Goal: Information Seeking & Learning: Check status

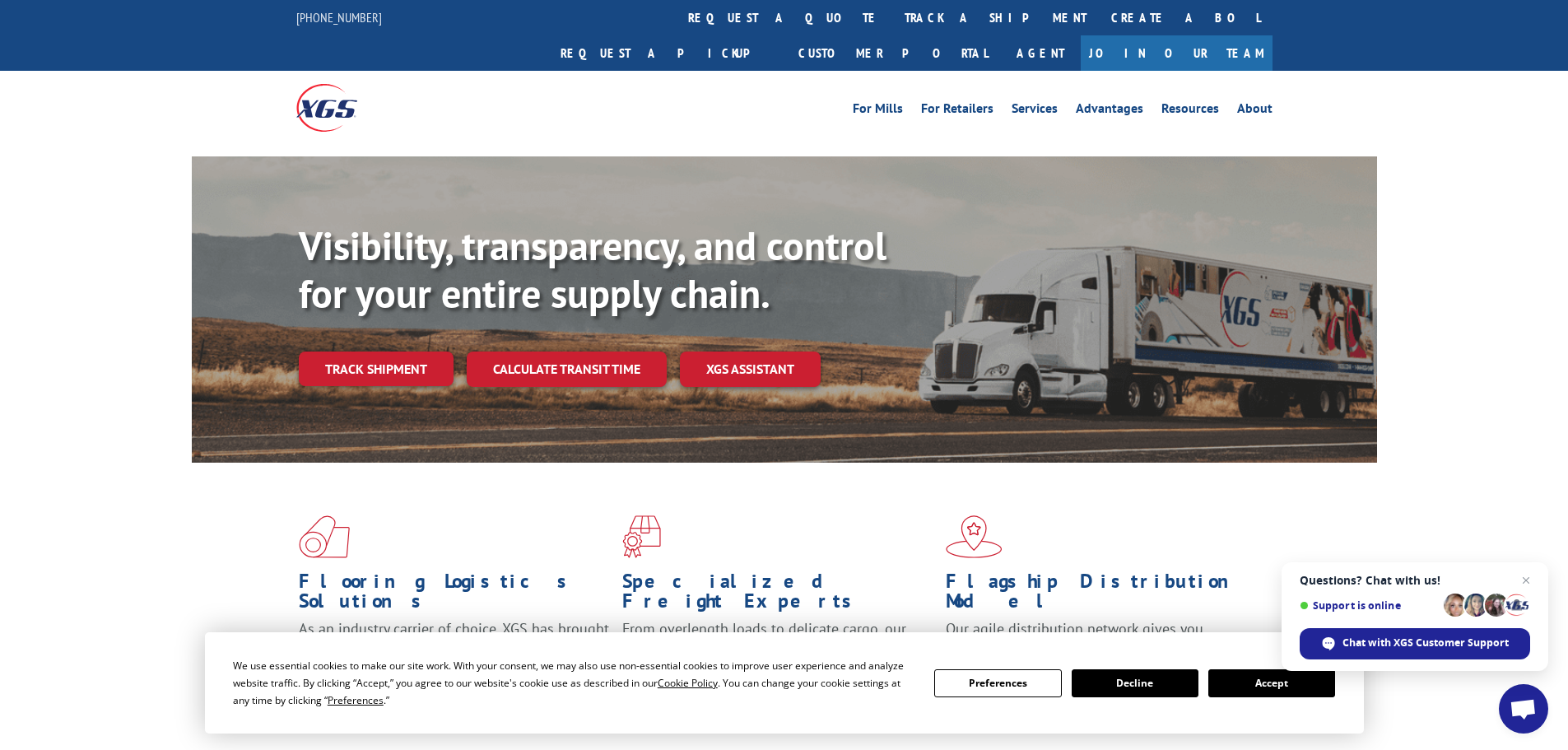
click at [1257, 687] on button "Accept" at bounding box center [1271, 683] width 127 height 28
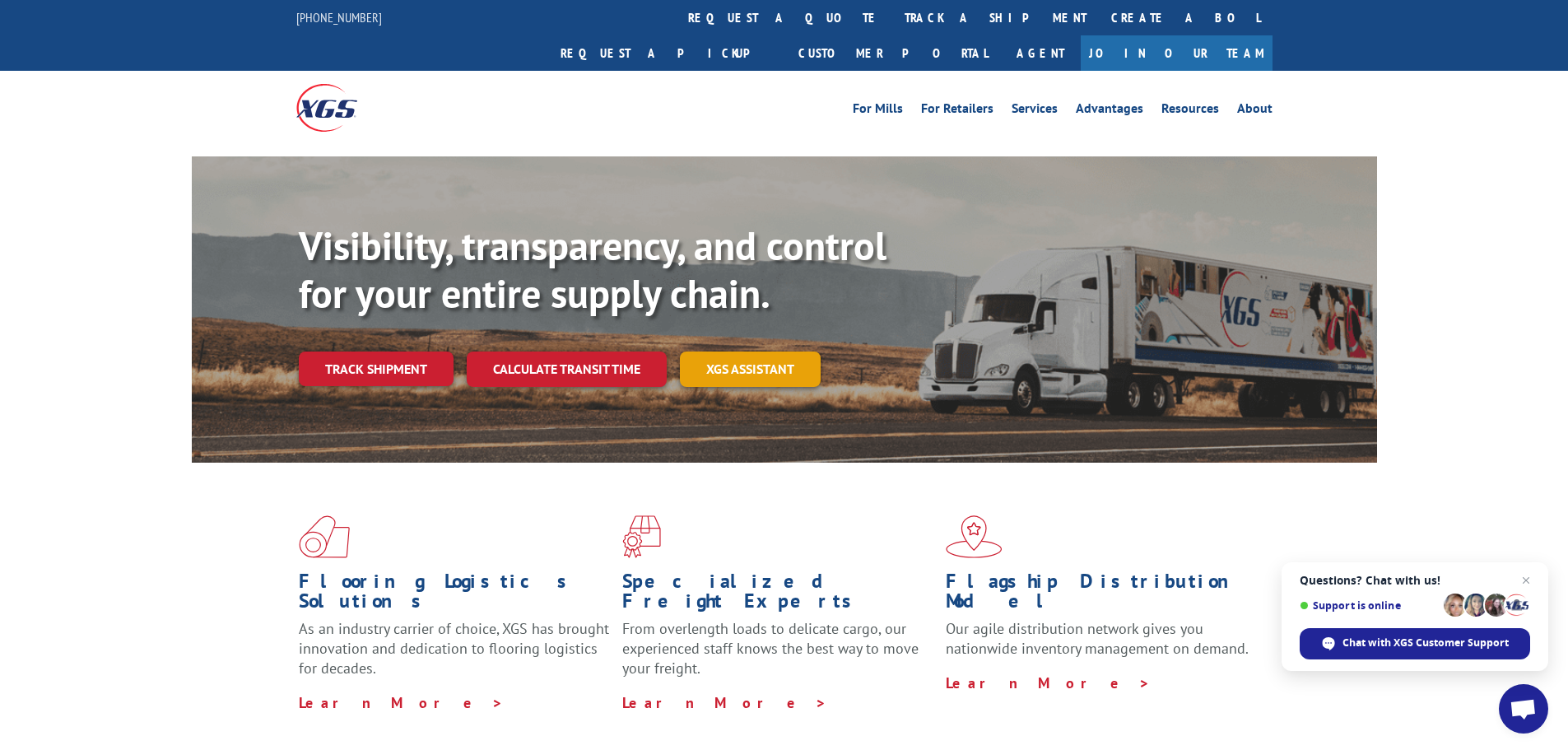
click at [721, 352] on link "XGS ASSISTANT" at bounding box center [750, 369] width 141 height 35
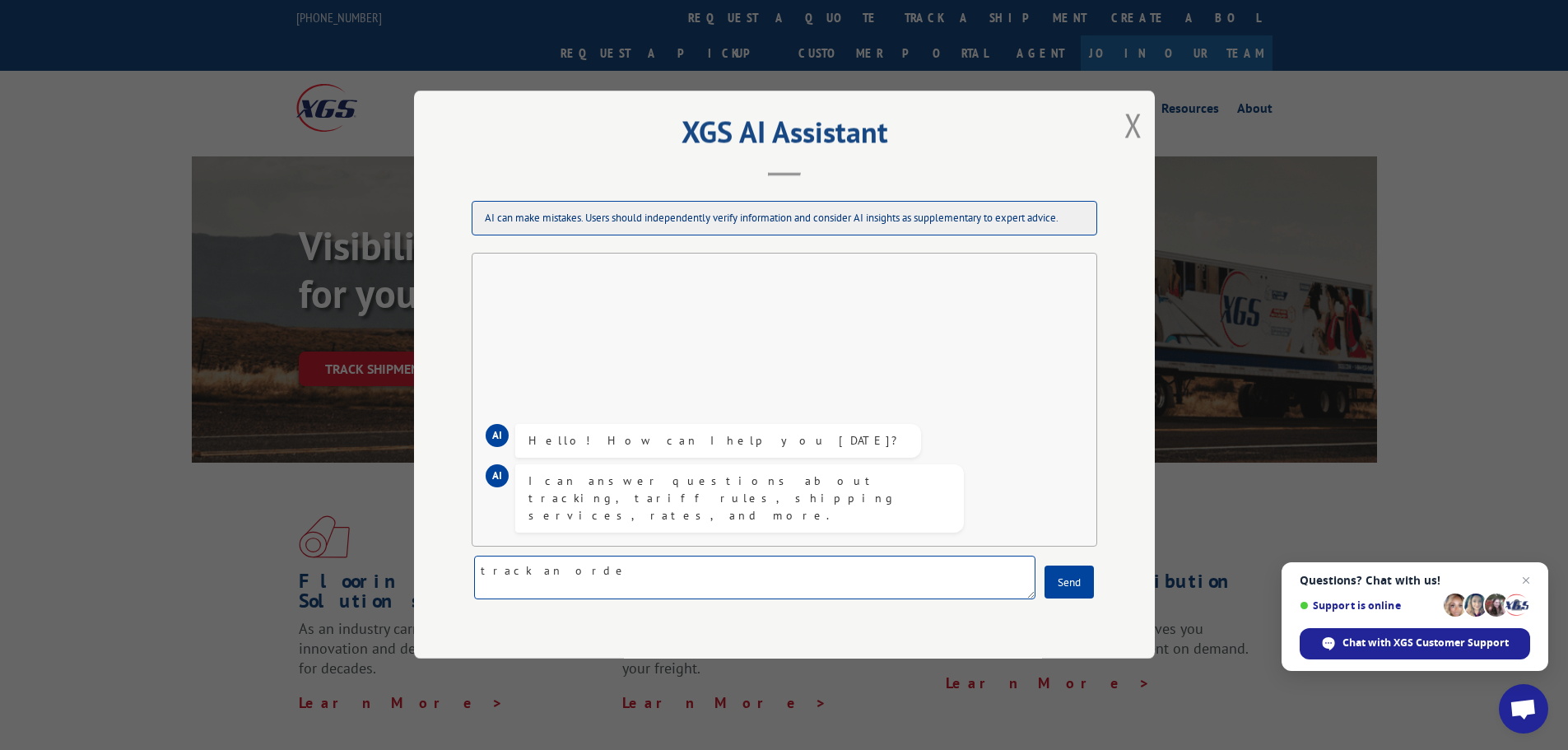
type textarea "track an order"
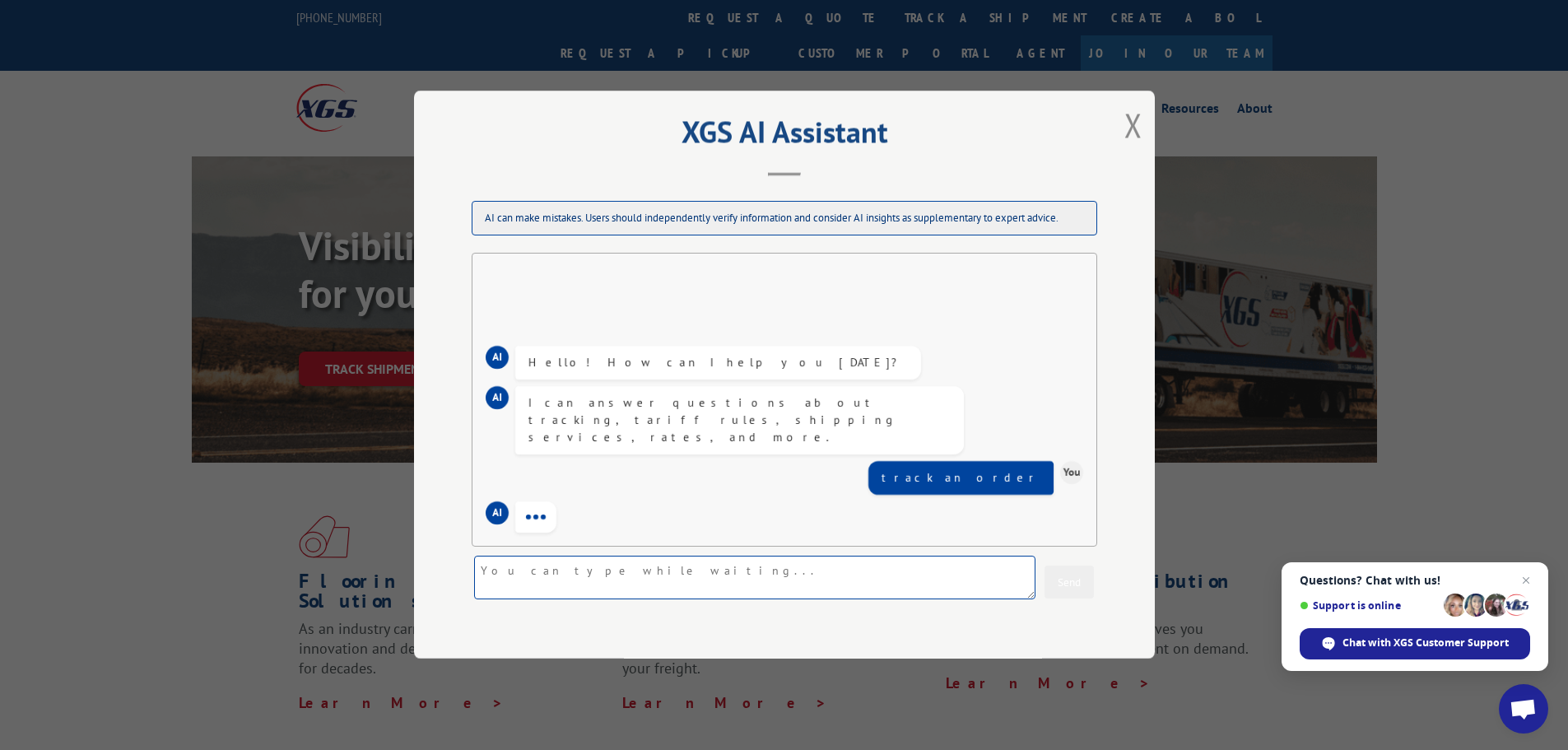
scroll to position [16, 0]
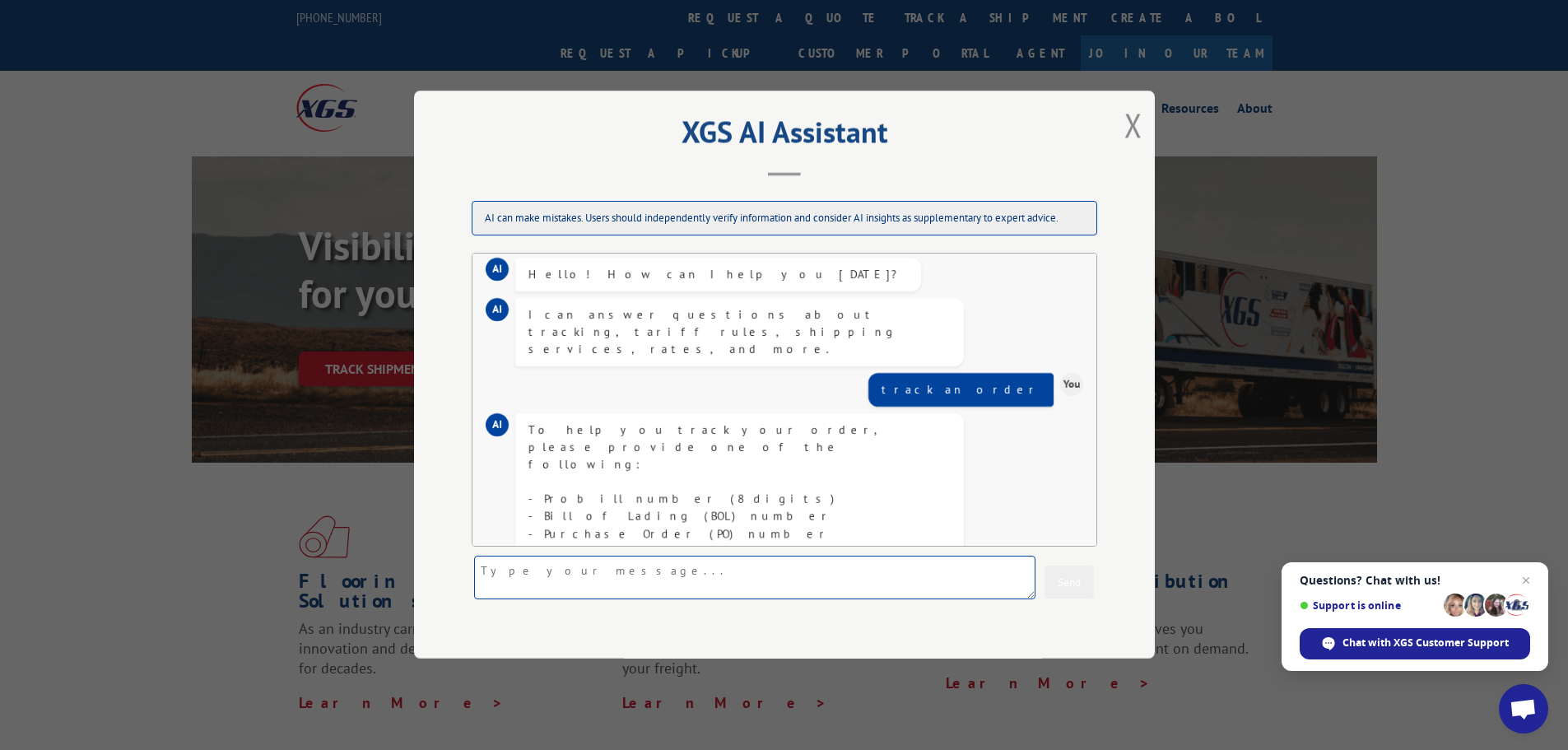
click at [597, 567] on textarea at bounding box center [755, 578] width 562 height 43
paste textarea "15472310"
type textarea "15472310"
click at [1064, 580] on button "Send" at bounding box center [1069, 582] width 49 height 33
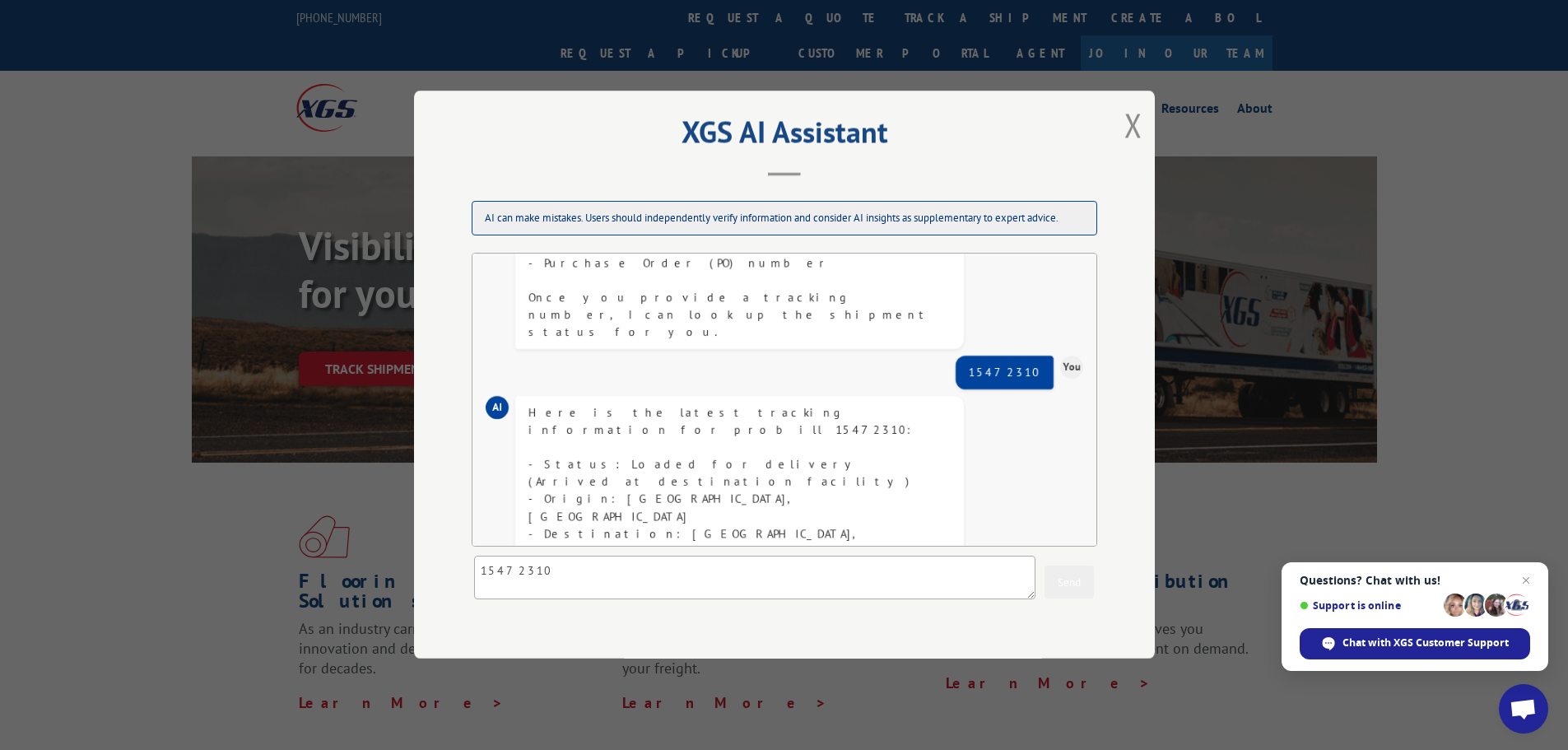
scroll to position [656, 0]
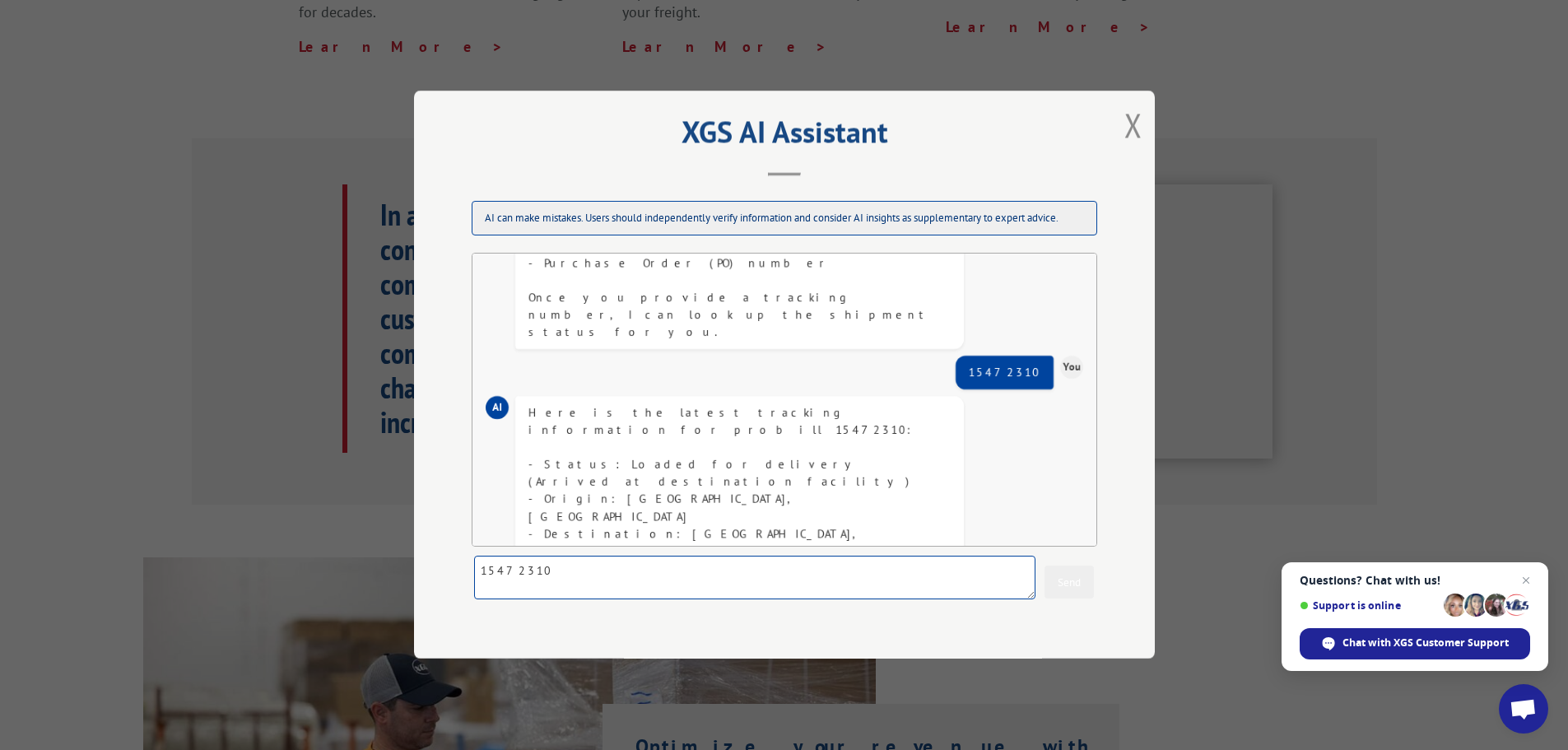
click at [708, 575] on textarea "15472310" at bounding box center [755, 578] width 562 height 43
type textarea "I"
click at [1442, 639] on span "Chat with XGS Customer Support" at bounding box center [1425, 642] width 166 height 15
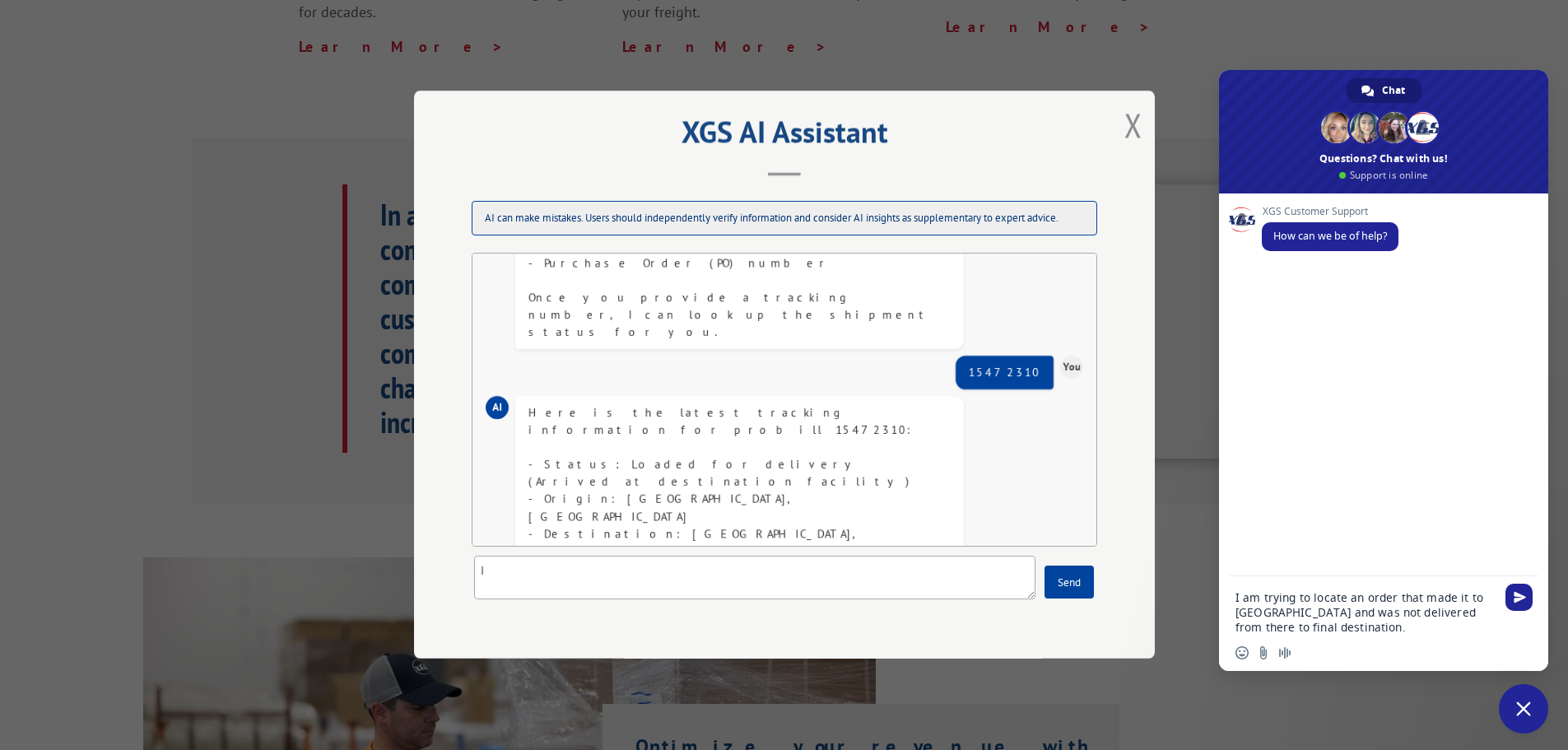
type textarea "I am trying to locate an order that made it to [GEOGRAPHIC_DATA] and was not de…"
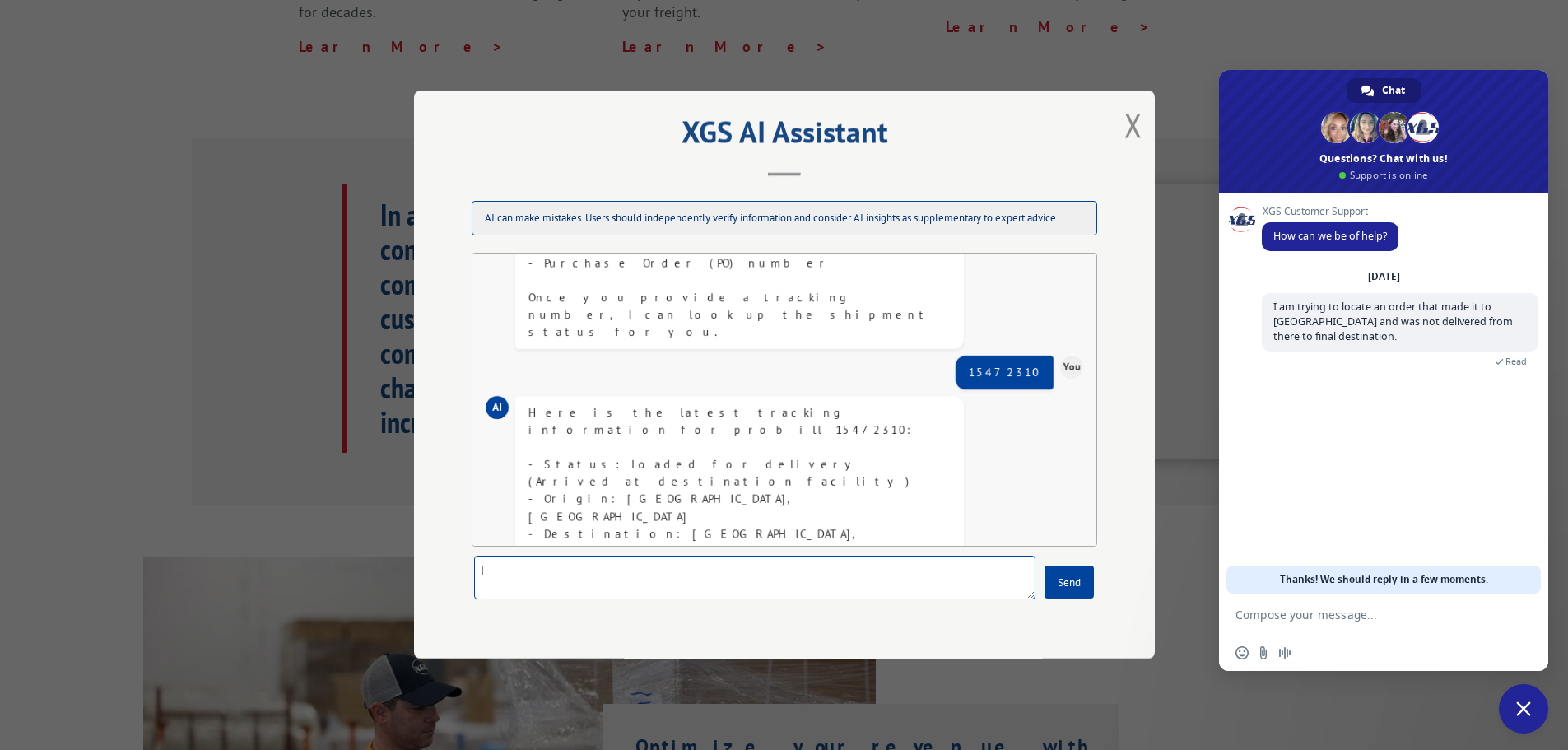
click at [631, 577] on textarea "I" at bounding box center [755, 578] width 562 height 43
type textarea "Order was never delivered from [GEOGRAPHIC_DATA]"
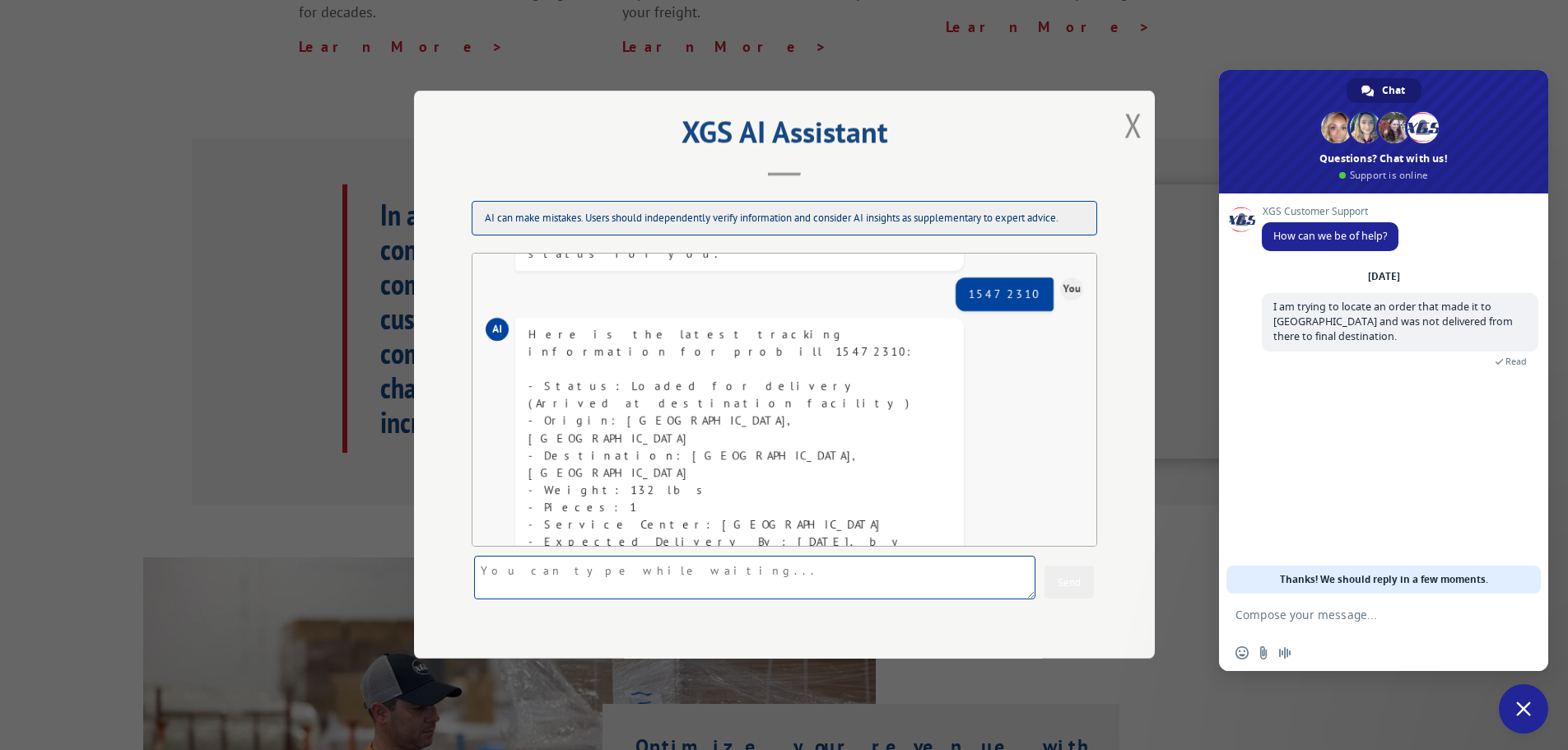
scroll to position [540, 0]
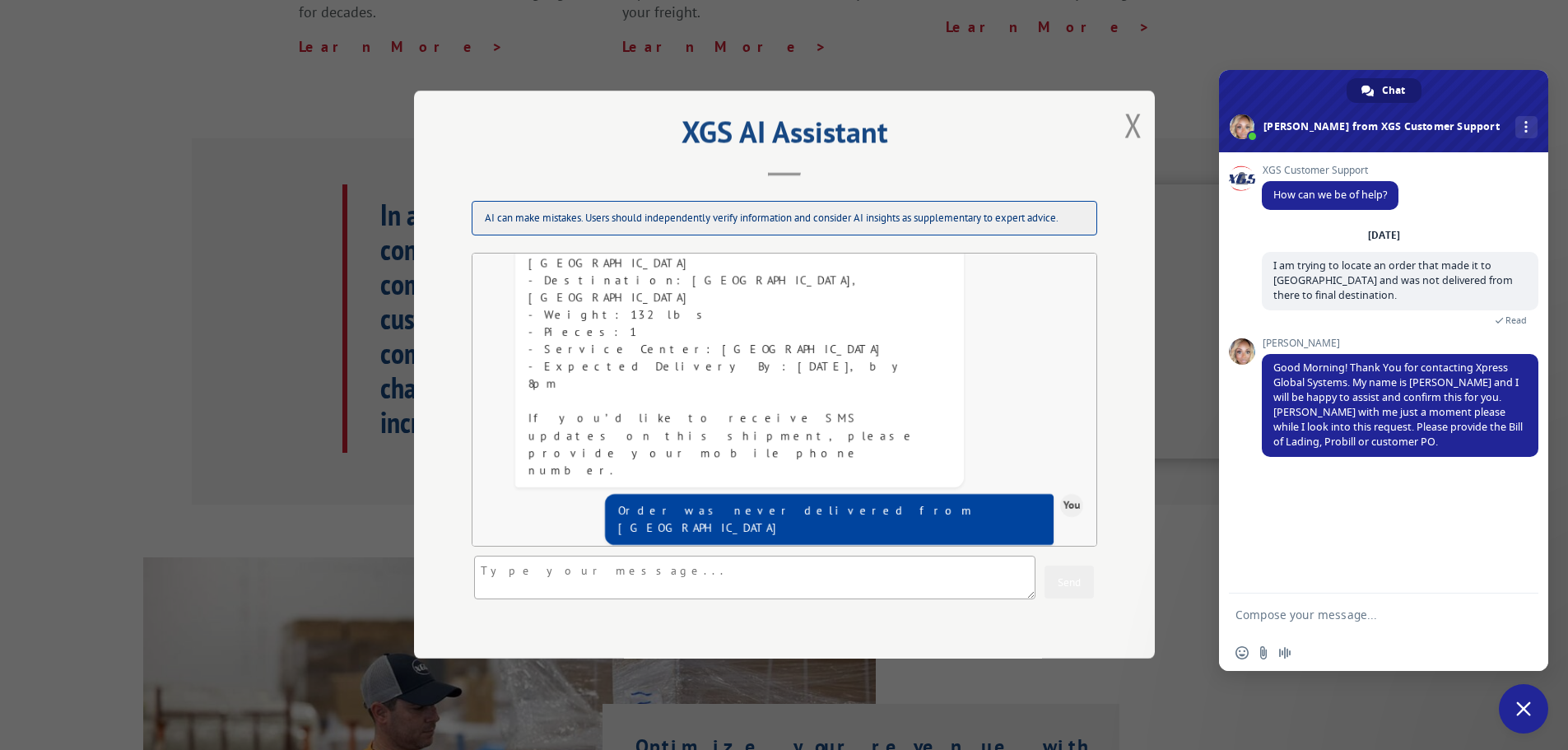
drag, startPoint x: 639, startPoint y: 360, endPoint x: 591, endPoint y: 360, distance: 48.0
click at [591, 560] on div "Thank you for letting me know. According to the tracking information, the shipm…" at bounding box center [740, 759] width 422 height 397
copy div "15472310"
click at [1369, 617] on textarea "Compose your message..." at bounding box center [1365, 614] width 260 height 15
paste textarea "15472310"
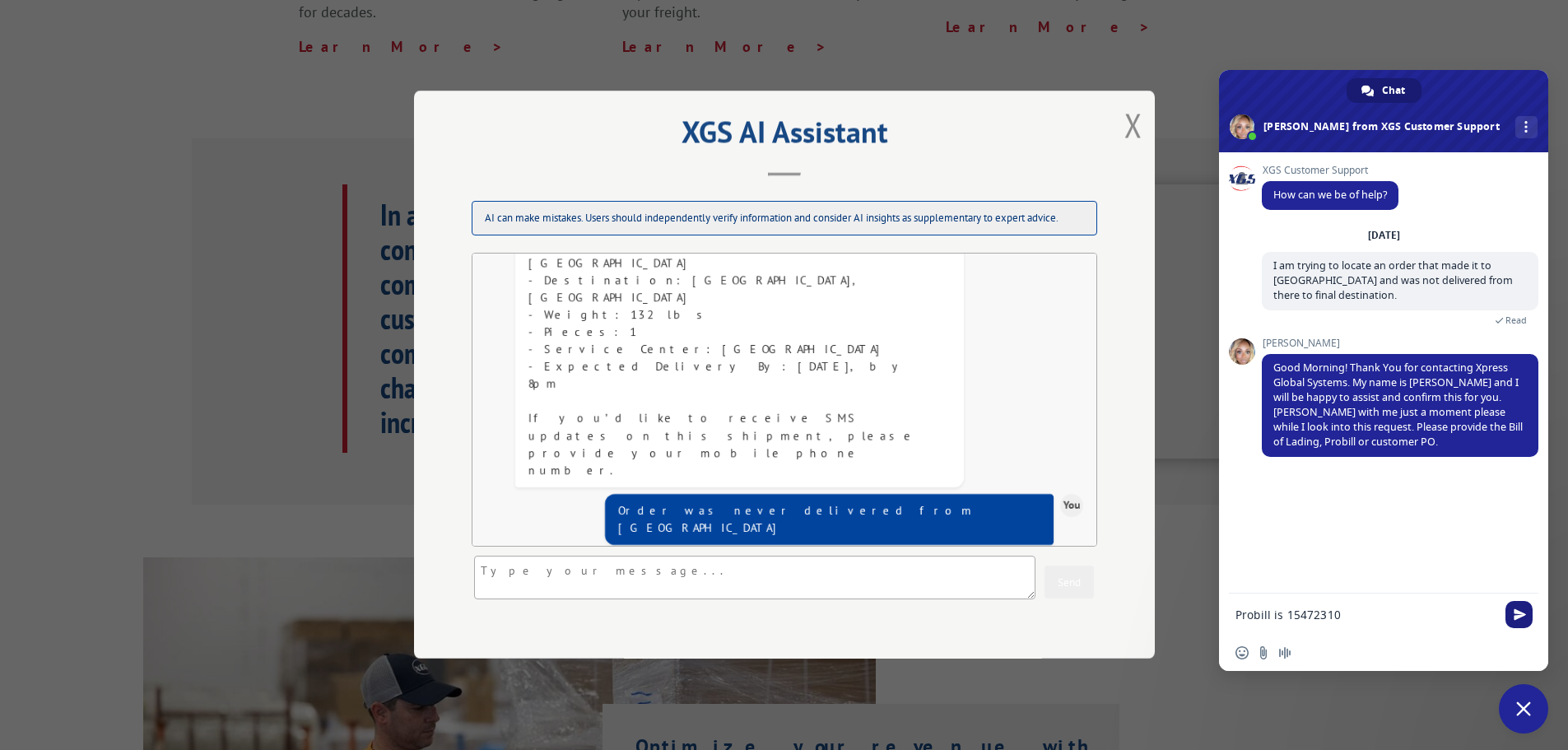
type textarea "Probill is 15472310"
click at [1526, 613] on span "Send" at bounding box center [1518, 613] width 27 height 27
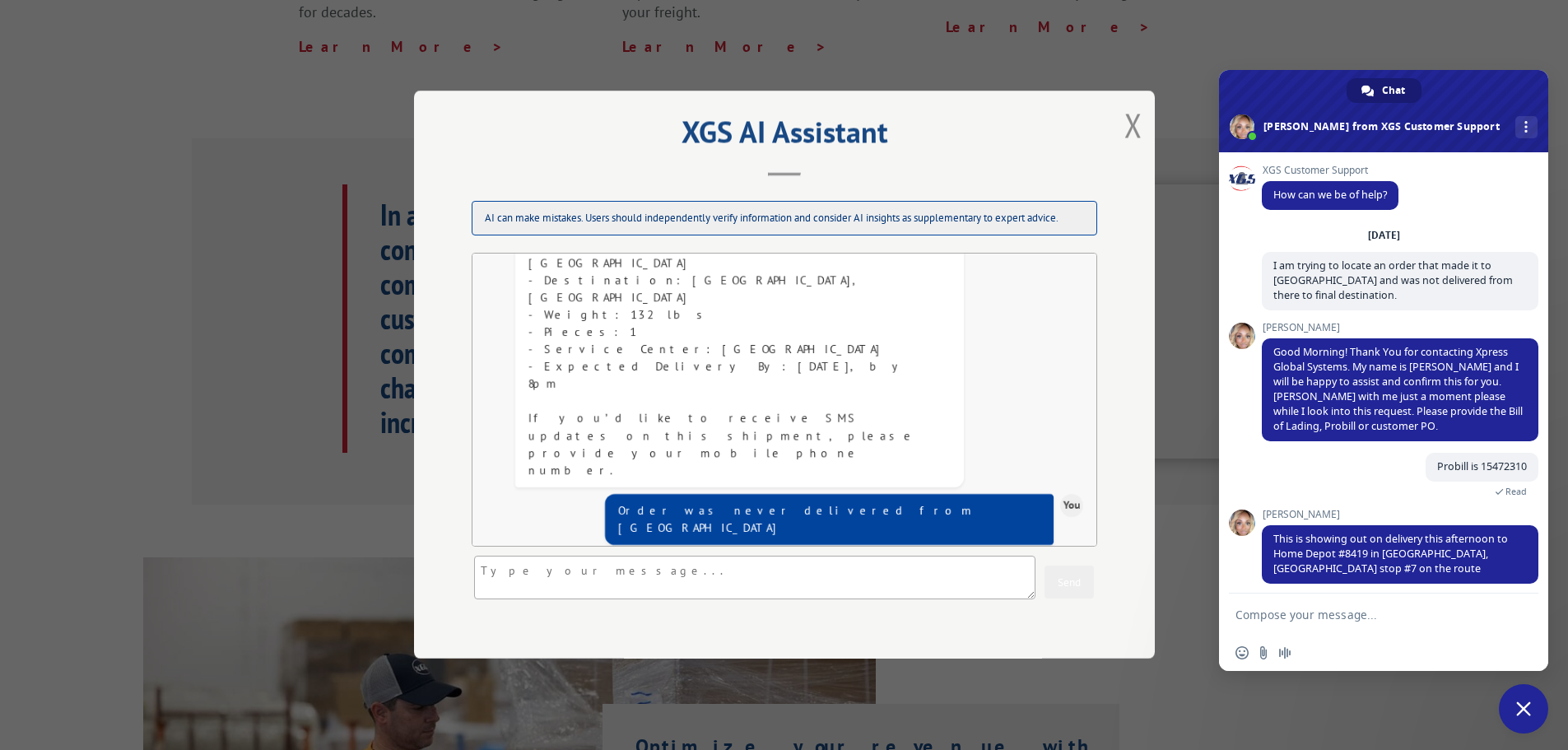
scroll to position [9, 0]
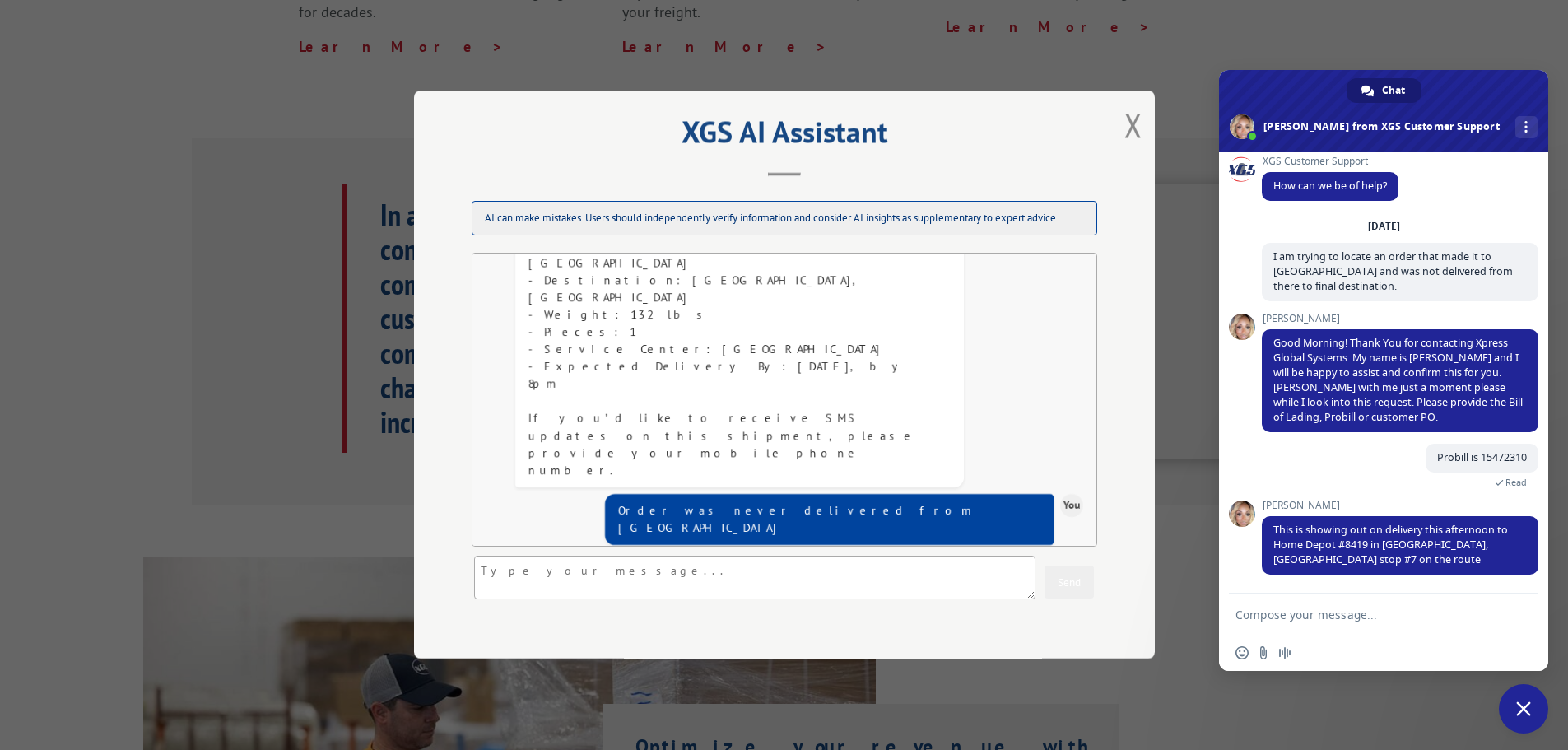
click at [1396, 614] on textarea "Compose your message..." at bounding box center [1365, 614] width 260 height 15
type textarea "Thank you so much, I will look for it to arrive in [GEOGRAPHIC_DATA] [DATE]."
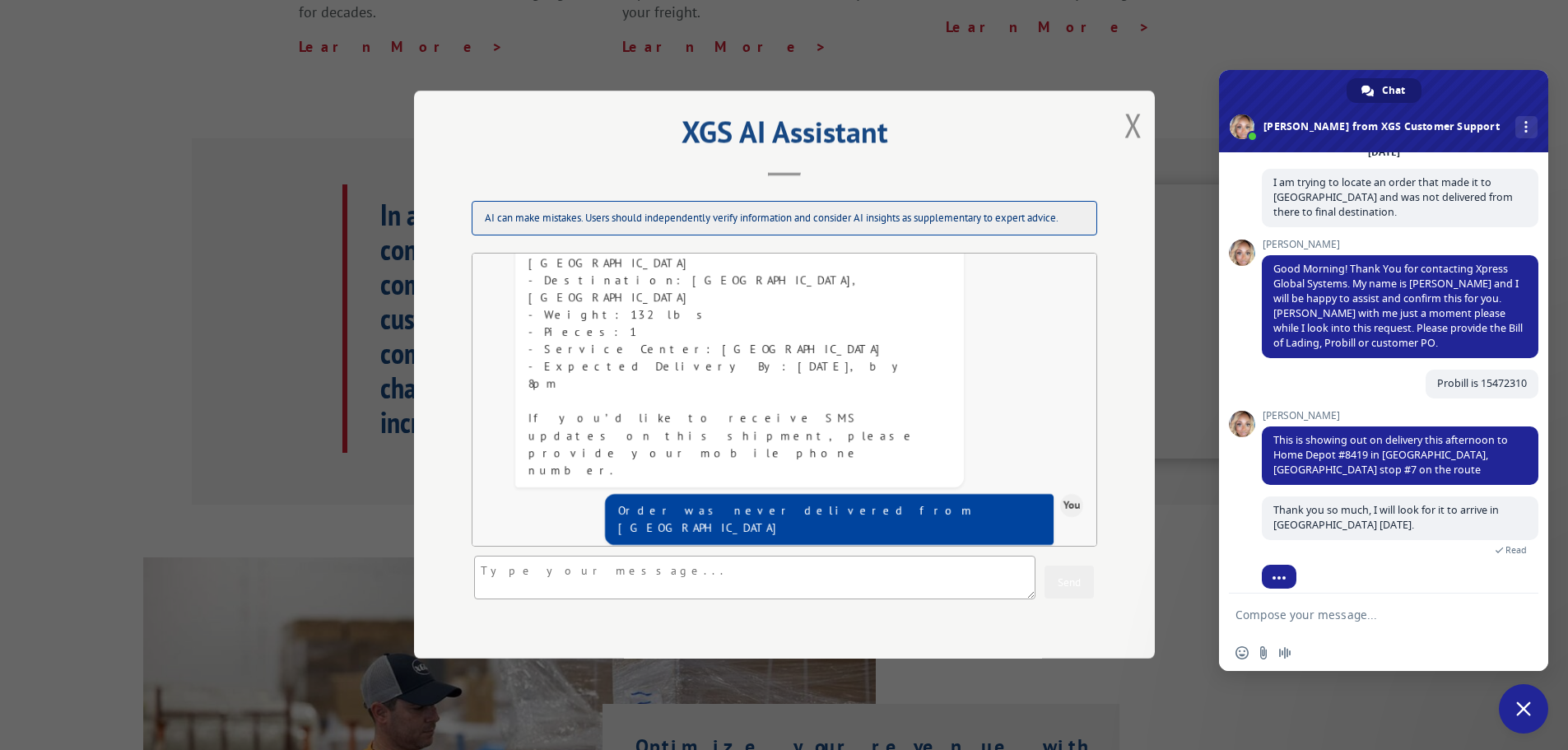
scroll to position [230, 0]
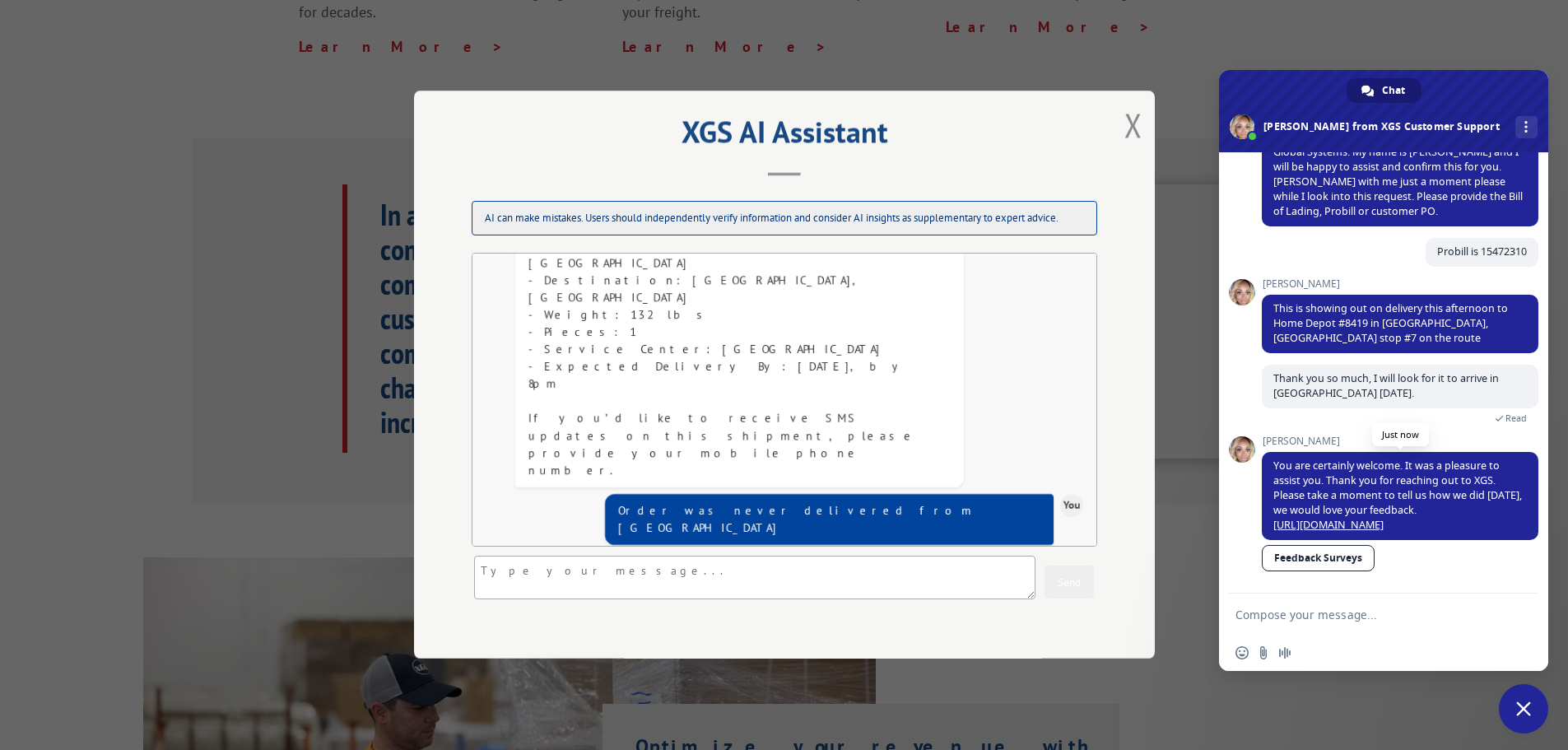
click at [1363, 518] on link "[URL][DOMAIN_NAME]" at bounding box center [1329, 524] width 111 height 14
